Goal: Transaction & Acquisition: Purchase product/service

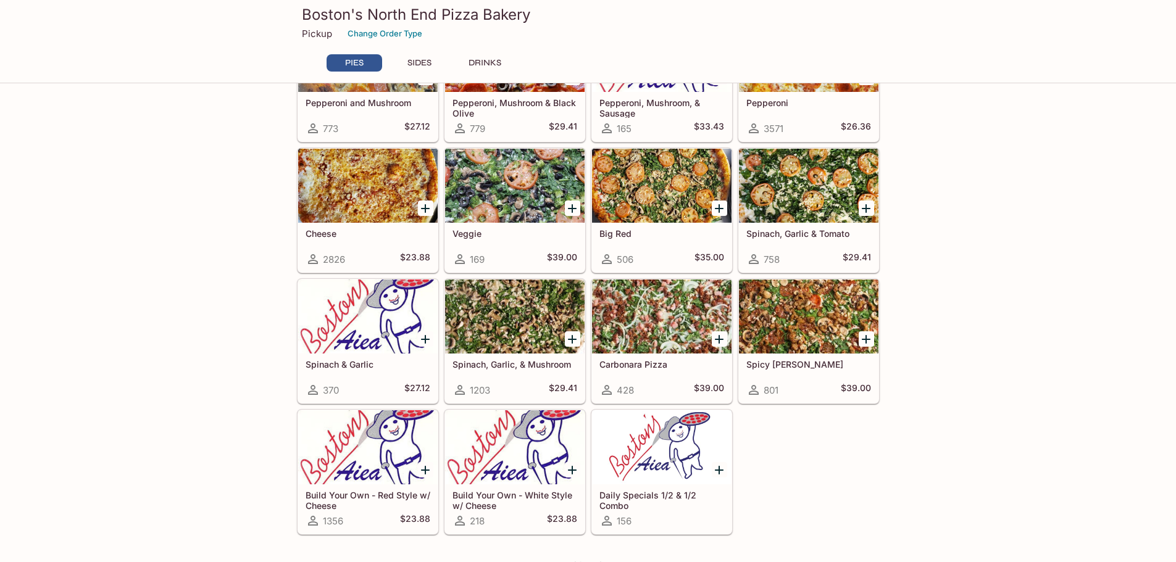
scroll to position [309, 0]
click at [210, 294] on div "Sorry, we are currently not accepting online orders We will resume orders [DATE…" at bounding box center [588, 470] width 1176 height 1360
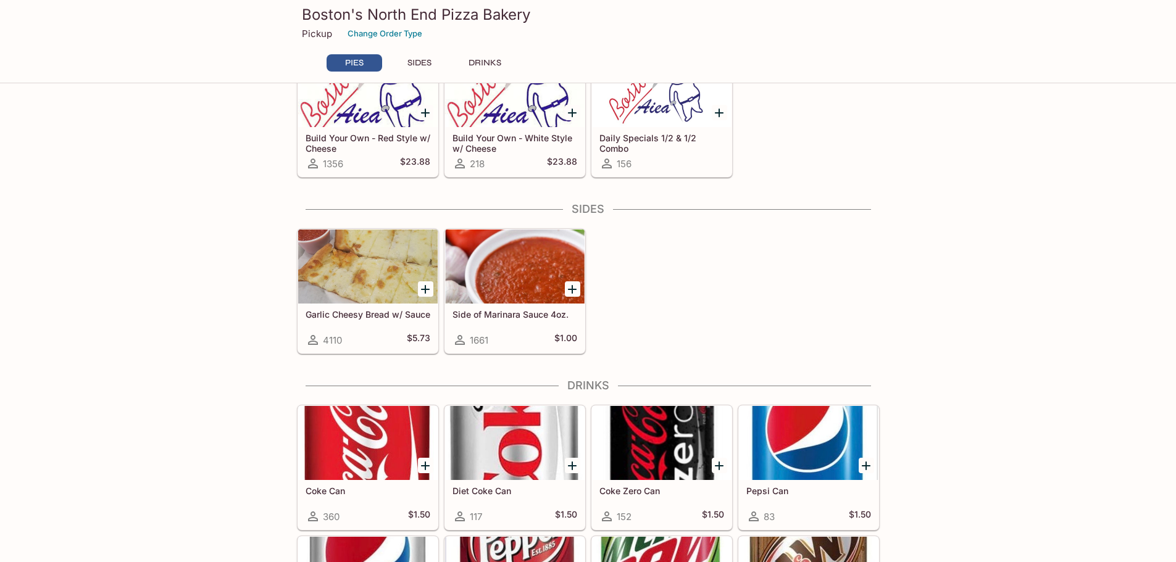
scroll to position [741, 0]
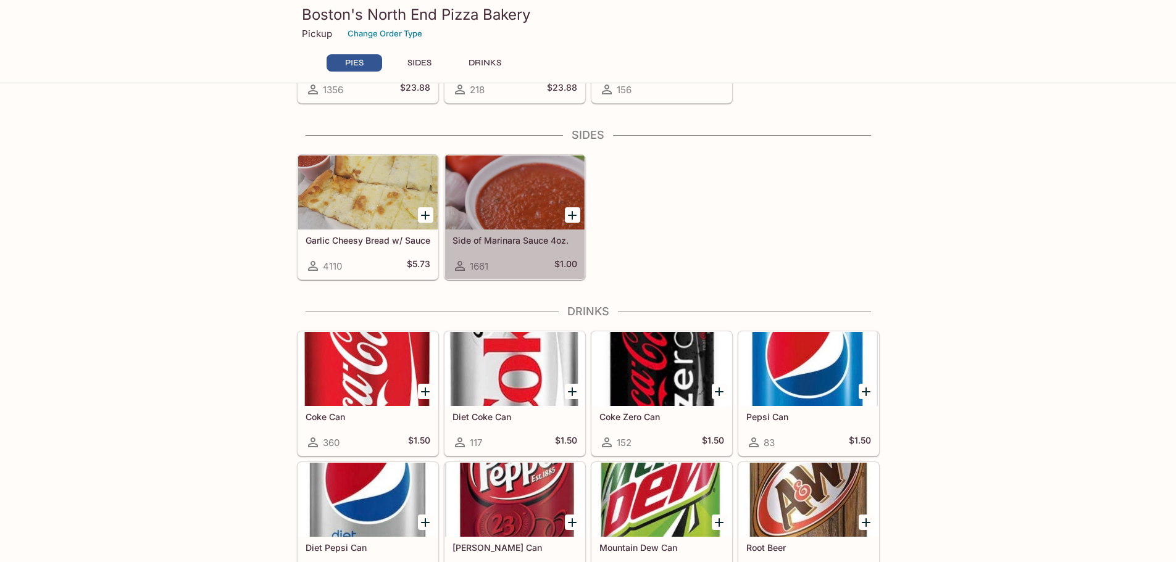
click at [488, 254] on div "Side of Marinara Sauce 4oz. 1661 $1.00" at bounding box center [514, 254] width 139 height 49
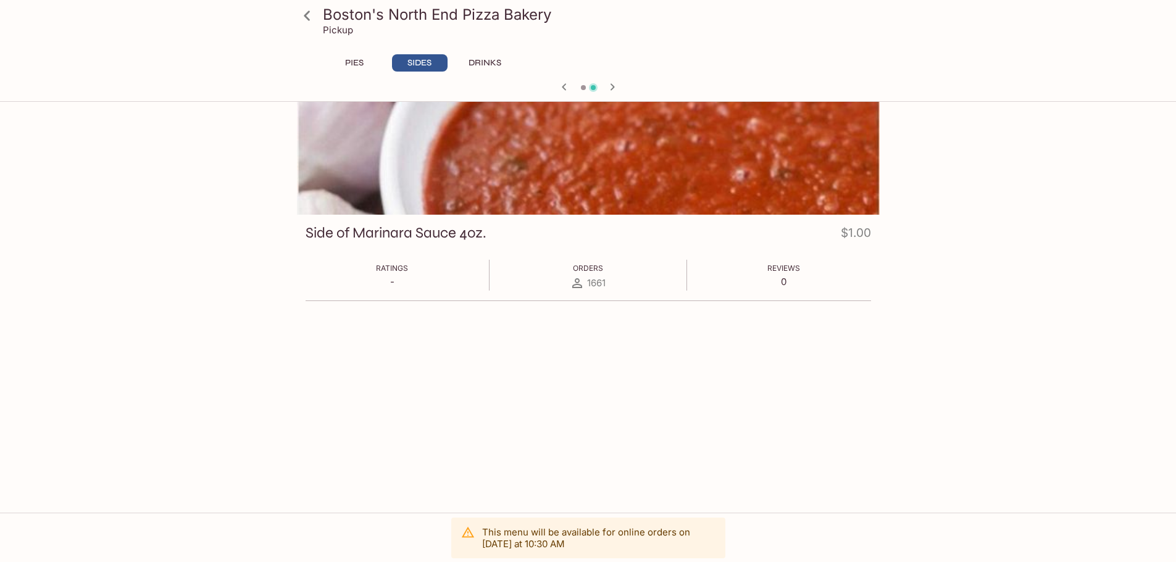
scroll to position [107, 0]
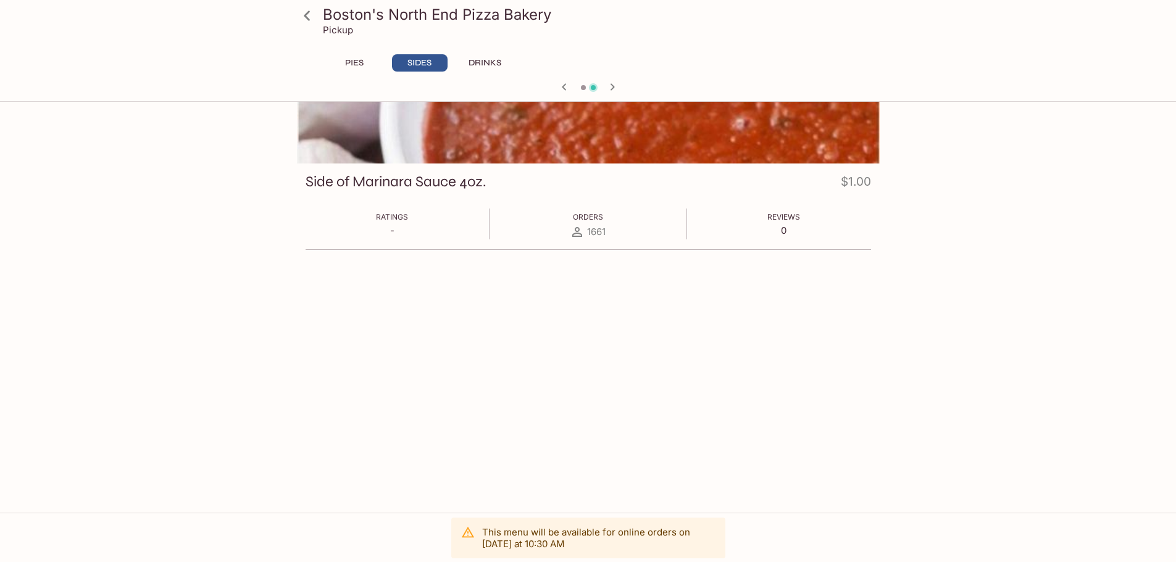
click at [315, 17] on icon at bounding box center [307, 16] width 22 height 22
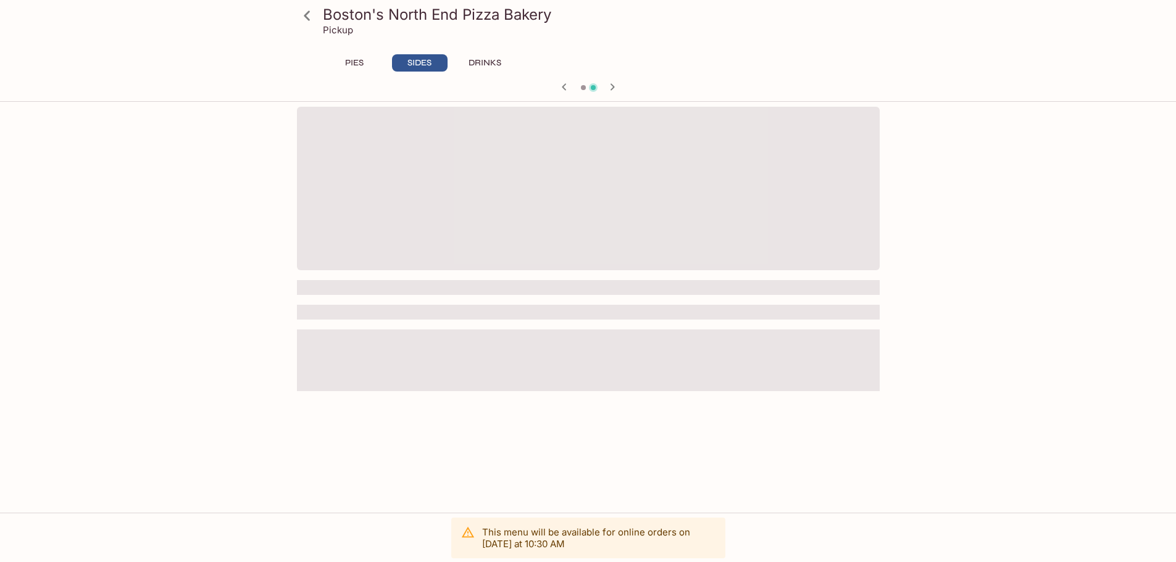
scroll to position [107, 0]
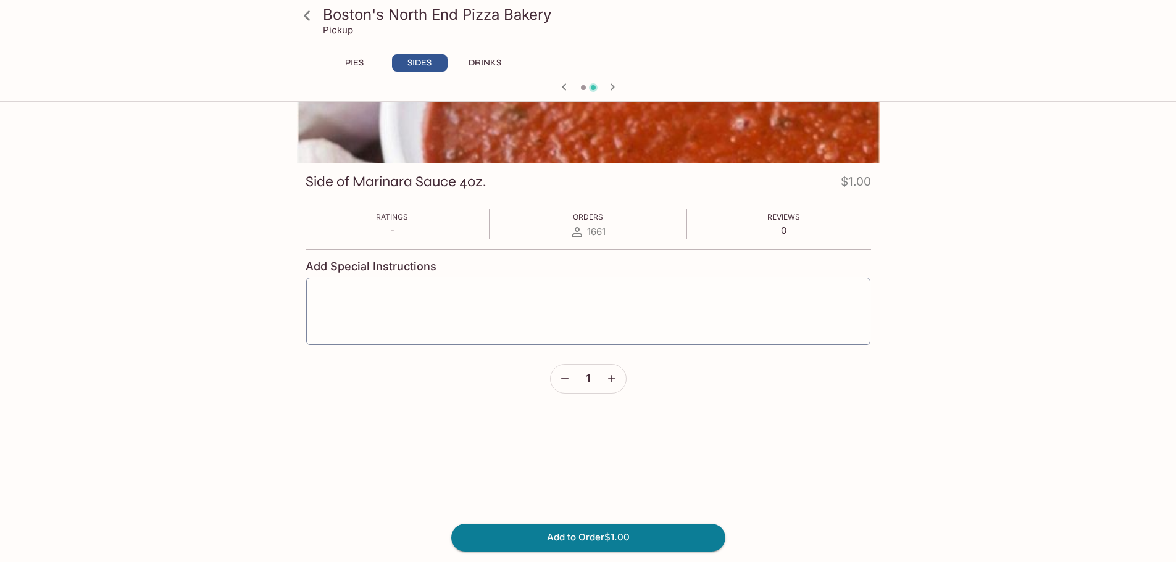
scroll to position [333, 0]
